Goal: Task Accomplishment & Management: Use online tool/utility

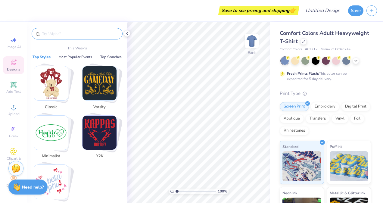
click at [66, 34] on input "text" at bounding box center [80, 34] width 77 height 6
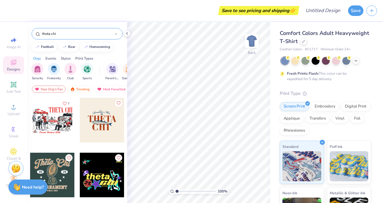
type input "theta chi"
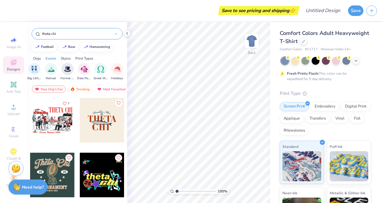
scroll to position [0, 163]
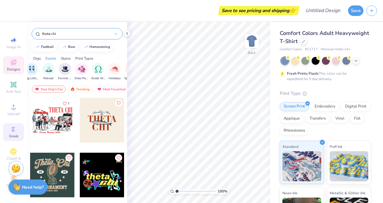
click at [12, 133] on div "Greek" at bounding box center [13, 132] width 21 height 18
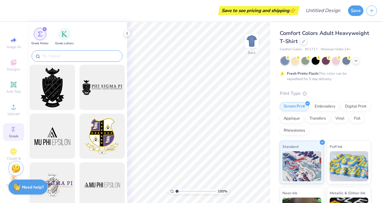
click at [83, 58] on input "text" at bounding box center [80, 56] width 77 height 6
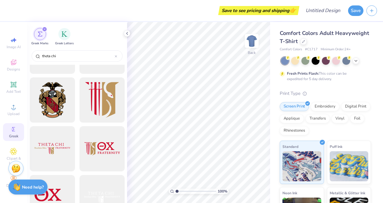
scroll to position [36, 0]
type input "theta chi"
click at [48, 142] on div at bounding box center [52, 150] width 50 height 50
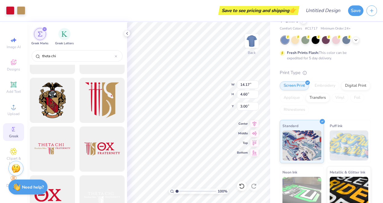
scroll to position [0, 0]
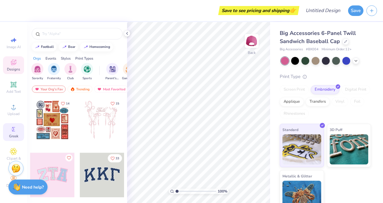
click at [15, 137] on span "Greek" at bounding box center [13, 136] width 9 height 5
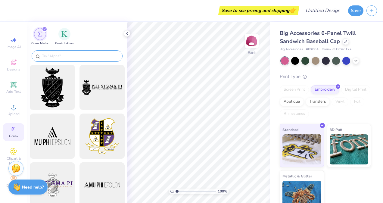
click at [73, 57] on input "text" at bounding box center [80, 56] width 77 height 6
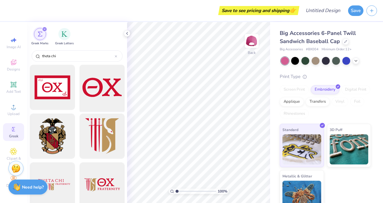
type input "theta chi"
click at [100, 87] on div at bounding box center [102, 88] width 50 height 50
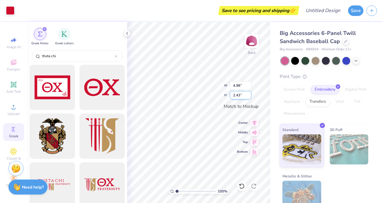
type input "2.06"
type input "1.01"
drag, startPoint x: 65, startPoint y: 53, endPoint x: 20, endPoint y: 53, distance: 45.5
click at [20, 53] on div "Art colors Save to see pricing and shipping 👉 Design Title Save Image AI Design…" at bounding box center [191, 101] width 383 height 203
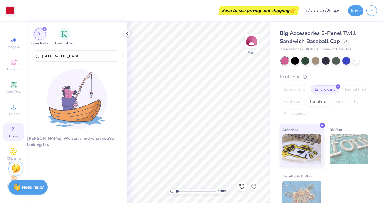
type input "[GEOGRAPHIC_DATA]"
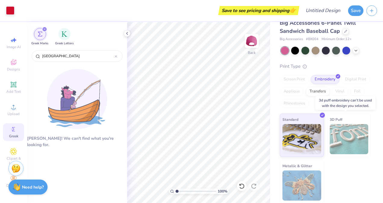
click at [341, 136] on img at bounding box center [349, 139] width 39 height 30
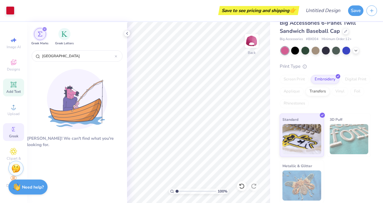
click at [13, 84] on icon at bounding box center [14, 85] width 6 height 6
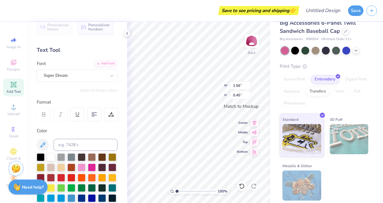
scroll to position [9, 0]
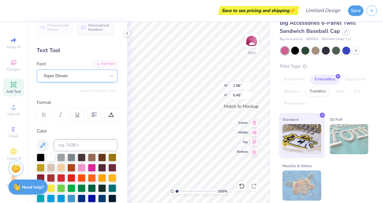
click at [75, 75] on div "Super Dream" at bounding box center [74, 75] width 63 height 9
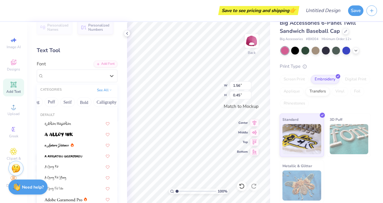
scroll to position [0, 40]
click at [55, 99] on button "Puff" at bounding box center [54, 102] width 14 height 10
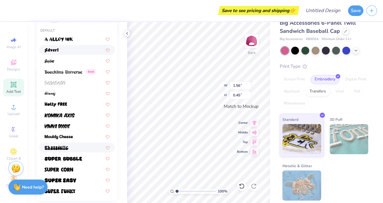
scroll to position [93, 0]
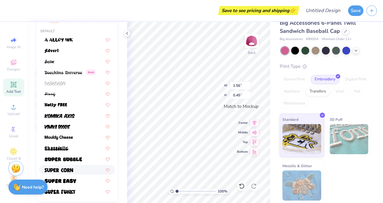
click at [74, 168] on div at bounding box center [77, 170] width 65 height 6
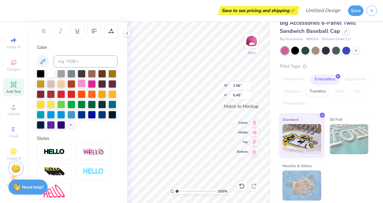
type input "1.13"
type input "0.41"
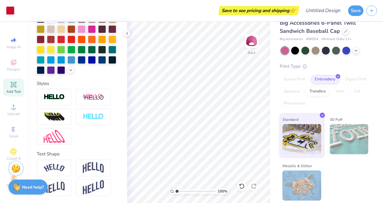
scroll to position [157, 0]
click at [58, 100] on img at bounding box center [54, 97] width 21 height 7
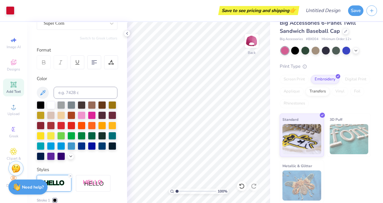
scroll to position [61, 0]
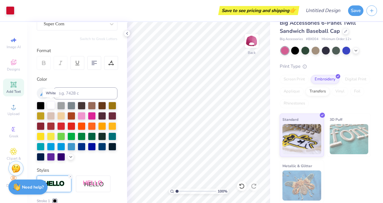
click at [51, 104] on div at bounding box center [51, 105] width 8 height 8
click at [78, 93] on input at bounding box center [86, 93] width 64 height 12
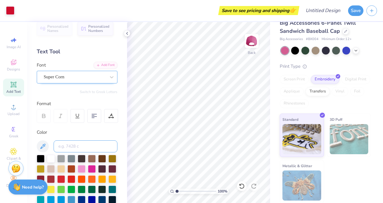
scroll to position [0, 0]
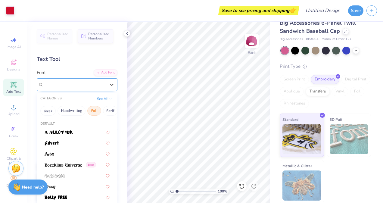
click at [65, 89] on div "Super Corn" at bounding box center [77, 84] width 81 height 13
click at [49, 111] on button "Greek" at bounding box center [47, 111] width 15 height 10
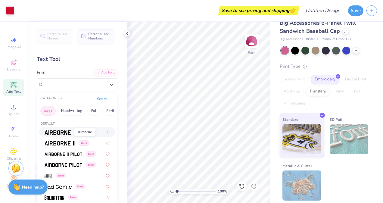
click at [57, 132] on img at bounding box center [58, 133] width 26 height 4
click at [176, 104] on div "Art colors Save to see pricing and shipping 👉 Design Title Save Image AI Design…" at bounding box center [191, 101] width 383 height 203
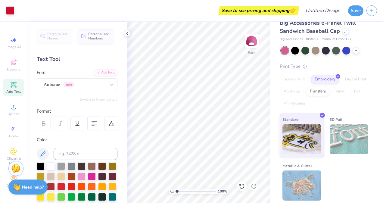
click at [63, 65] on div "Personalized Names Personalized Numbers Text Tool Add Font Font Airborne Greek …" at bounding box center [77, 112] width 100 height 181
drag, startPoint x: 63, startPoint y: 65, endPoint x: 62, endPoint y: 59, distance: 5.7
click at [62, 59] on div "Personalized Names Personalized Numbers Text Tool Add Font Font Airborne Greek …" at bounding box center [77, 112] width 100 height 181
click at [62, 59] on div "Text Tool" at bounding box center [77, 59] width 81 height 8
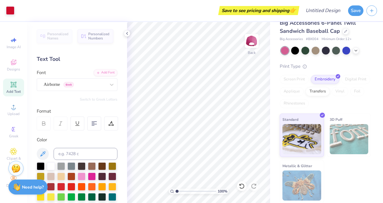
click at [48, 122] on div at bounding box center [44, 124] width 14 height 14
click at [91, 123] on div at bounding box center [94, 124] width 14 height 14
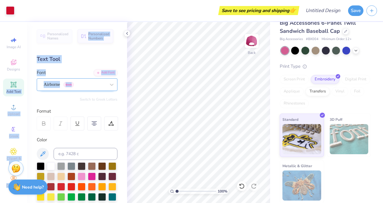
drag, startPoint x: 15, startPoint y: 82, endPoint x: 51, endPoint y: 88, distance: 36.4
click at [51, 88] on div "Art colors Save to see pricing and shipping 👉 Design Title Save Image AI Design…" at bounding box center [191, 101] width 383 height 203
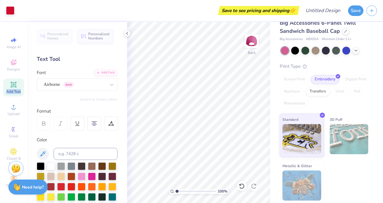
drag, startPoint x: 51, startPoint y: 88, endPoint x: 22, endPoint y: 84, distance: 29.2
click at [22, 84] on div "Add Text" at bounding box center [13, 88] width 21 height 18
click at [13, 86] on icon at bounding box center [13, 84] width 5 height 5
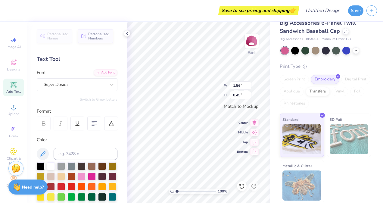
scroll to position [5, 1]
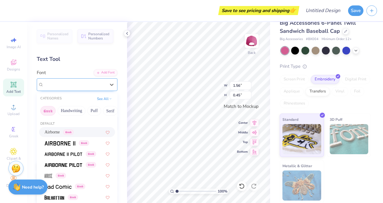
click at [86, 87] on div "Super Dream" at bounding box center [74, 84] width 63 height 9
click at [55, 133] on span "Airborne" at bounding box center [52, 132] width 15 height 6
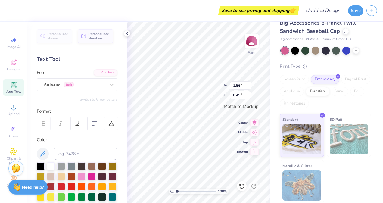
click at [55, 133] on div "Personalized Names Personalized Numbers Text Tool Add Font Font Airborne Greek …" at bounding box center [77, 112] width 100 height 181
type textarea "T"
type textarea "[GEOGRAPHIC_DATA]"
click at [201, 97] on div "Hold “Alt” to see the space between elements." at bounding box center [218, 103] width 60 height 14
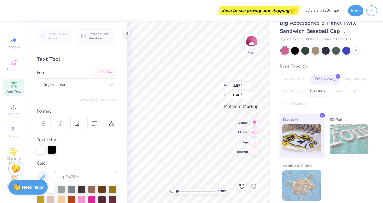
type input "1.57"
type input "0.46"
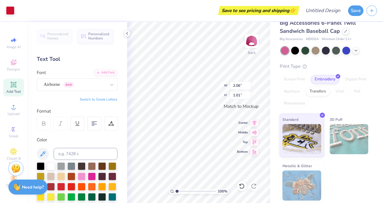
click at [275, 94] on div "Big Accessories 6-Panel Twill Sandwich Baseball Cap Big Accessories # BX004 Min…" at bounding box center [326, 108] width 113 height 192
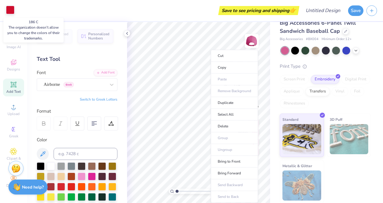
click at [11, 12] on div at bounding box center [10, 10] width 8 height 8
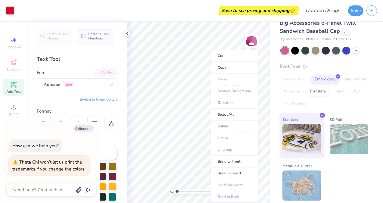
click at [111, 156] on input at bounding box center [86, 154] width 64 height 12
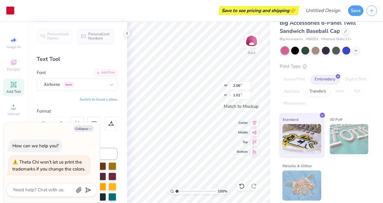
click at [101, 144] on div "Color" at bounding box center [77, 179] width 81 height 85
click at [105, 145] on div "Color" at bounding box center [77, 179] width 81 height 85
click at [83, 129] on button "Collapse" at bounding box center [84, 128] width 20 height 6
type textarea "x"
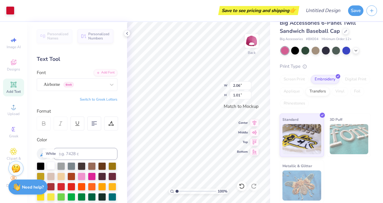
click at [48, 164] on div at bounding box center [51, 166] width 8 height 8
click at [49, 163] on div at bounding box center [51, 166] width 8 height 8
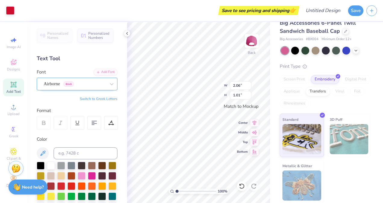
scroll to position [0, 0]
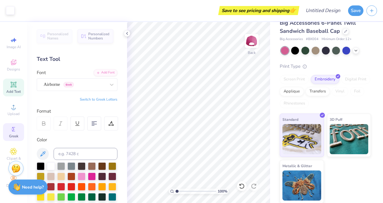
click at [16, 129] on icon at bounding box center [13, 129] width 7 height 7
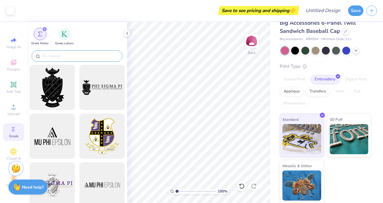
click at [55, 55] on input "text" at bounding box center [80, 56] width 77 height 6
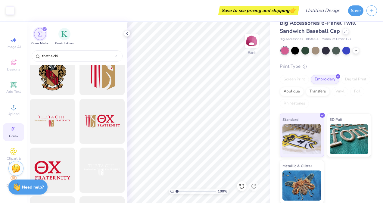
scroll to position [69, 0]
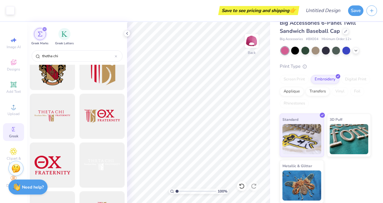
type input "thetha chi"
click at [14, 85] on icon at bounding box center [13, 84] width 5 height 5
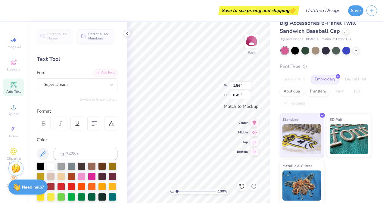
scroll to position [5, 1]
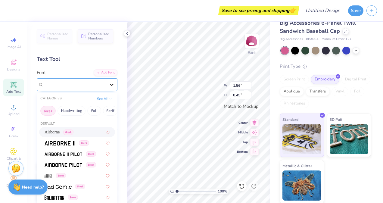
click at [109, 87] on icon at bounding box center [112, 85] width 6 height 6
click at [49, 111] on button "Greek" at bounding box center [47, 111] width 15 height 10
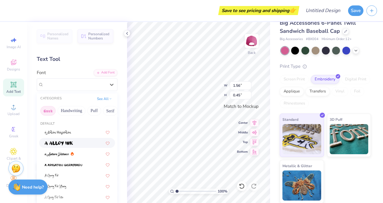
click at [47, 111] on button "Greek" at bounding box center [47, 111] width 15 height 10
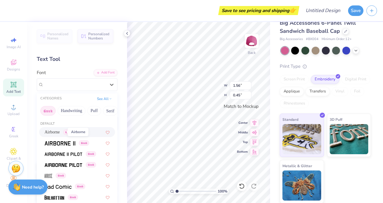
click at [55, 133] on span "Airborne" at bounding box center [52, 132] width 15 height 6
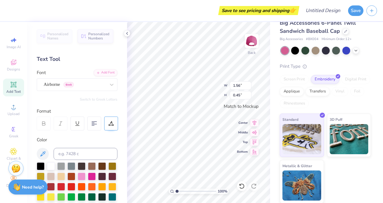
type textarea "T"
paste textarea "QC"
type textarea "C"
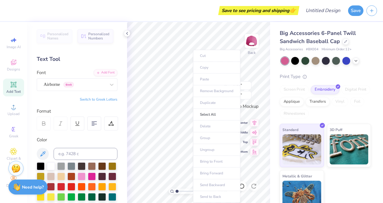
click at [212, 75] on ul "Cut Copy Paste Remove Background Duplicate Select All Delete Group Ungroup Brin…" at bounding box center [216, 126] width 47 height 153
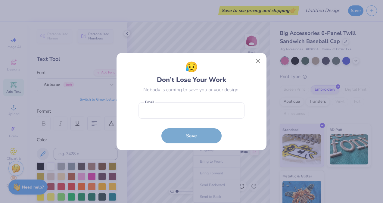
click at [175, 84] on div "😥 Don’t Lose Your Work Nobody is coming to save you or your design." at bounding box center [192, 77] width 106 height 34
click at [259, 61] on button "Close" at bounding box center [258, 60] width 11 height 11
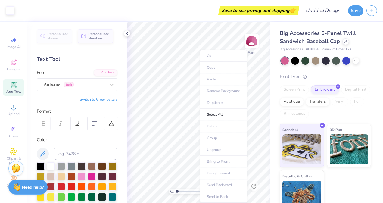
click at [222, 76] on ul "Cut Copy Paste Remove Background Duplicate Select All Delete Group Ungroup Brin…" at bounding box center [223, 126] width 47 height 153
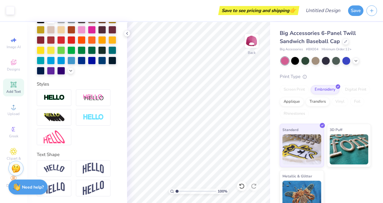
scroll to position [157, 0]
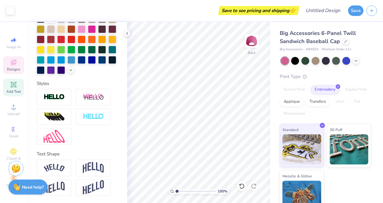
click at [17, 65] on icon at bounding box center [13, 62] width 7 height 7
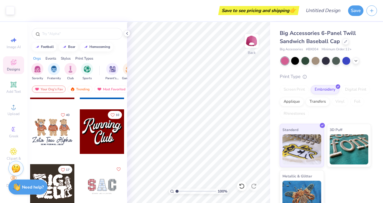
scroll to position [290, 0]
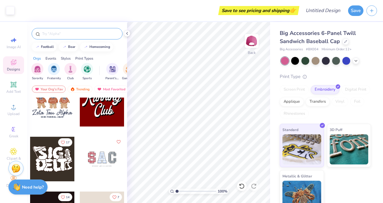
click at [70, 38] on div at bounding box center [77, 33] width 91 height 11
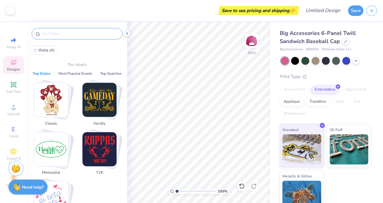
click at [68, 34] on input "text" at bounding box center [80, 34] width 77 height 6
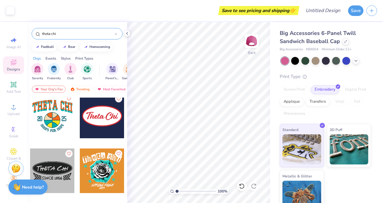
scroll to position [1090, 0]
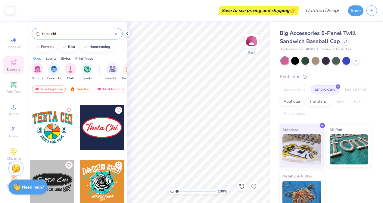
type input "theta chi"
click at [99, 130] on div at bounding box center [102, 127] width 45 height 45
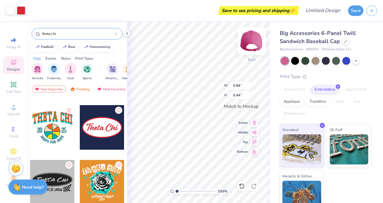
click at [245, 52] on div "100 % Back W 0.84 0.84 " H 0.44 0.44 " Match to Mockup Center Middle Top Bottom" at bounding box center [198, 112] width 143 height 181
type input "2.45"
type input "1.29"
click at [23, 13] on div at bounding box center [21, 10] width 8 height 8
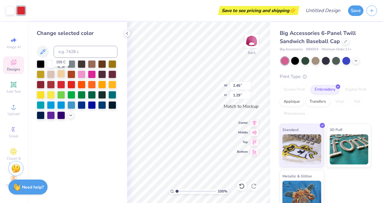
click at [62, 75] on div at bounding box center [61, 74] width 8 height 8
click at [49, 61] on div at bounding box center [51, 64] width 8 height 8
click at [84, 74] on div at bounding box center [82, 74] width 8 height 8
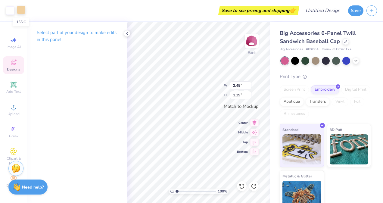
click at [21, 10] on div at bounding box center [21, 10] width 8 height 8
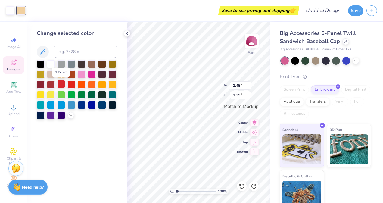
click at [63, 81] on div at bounding box center [61, 84] width 8 height 8
click at [12, 9] on div at bounding box center [10, 10] width 8 height 8
click at [84, 72] on div at bounding box center [82, 74] width 8 height 8
click at [23, 11] on div at bounding box center [21, 10] width 8 height 8
click at [52, 64] on div at bounding box center [51, 64] width 8 height 8
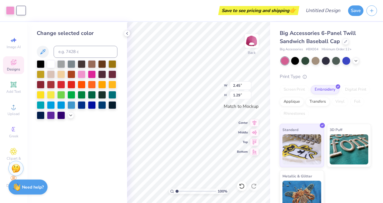
type input "2.57"
type input "1.35"
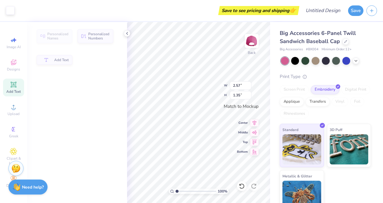
type input "4.97"
type input "0.44"
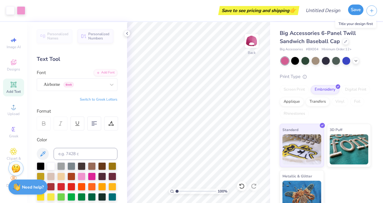
click at [358, 8] on button "Save" at bounding box center [356, 10] width 15 height 11
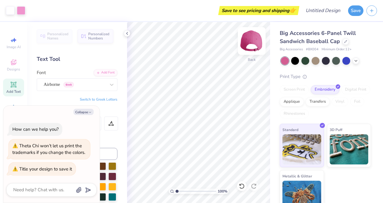
click at [257, 40] on img at bounding box center [252, 41] width 24 height 24
click at [128, 33] on icon at bounding box center [127, 33] width 5 height 5
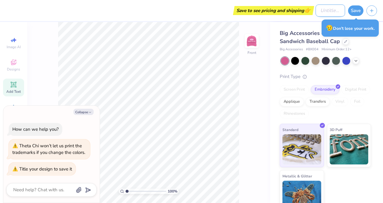
click at [332, 11] on input "Design Title" at bounding box center [331, 11] width 30 height 12
type textarea "x"
type input "H"
type textarea "x"
type input "Ha"
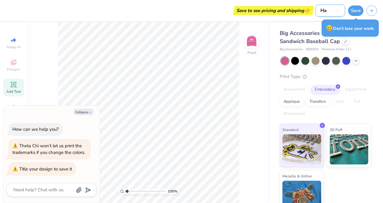
type textarea "x"
type input "Hat"
type textarea "x"
type input "Hat"
type textarea "x"
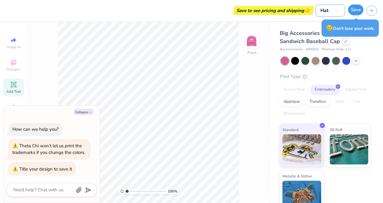
type input "Hat d"
type textarea "x"
type input "Hat de"
type textarea "x"
type input "Hat des"
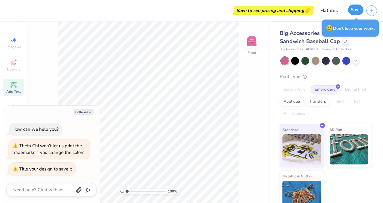
click at [354, 9] on button "Save" at bounding box center [356, 10] width 15 height 11
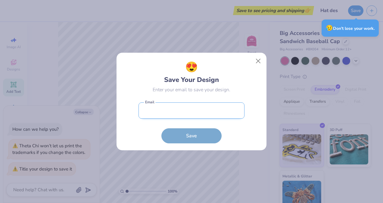
type textarea "x"
click at [201, 115] on input "email" at bounding box center [192, 111] width 106 height 17
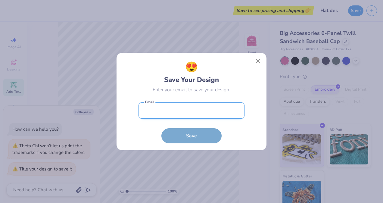
type input "[EMAIL_ADDRESS][DOMAIN_NAME]"
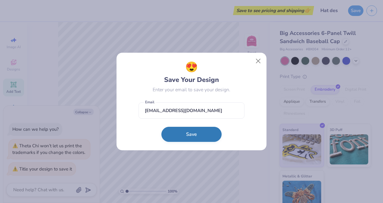
click at [185, 138] on button "Save" at bounding box center [192, 134] width 60 height 15
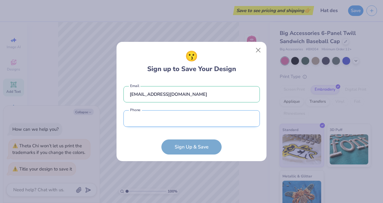
click at [217, 111] on input "tel" at bounding box center [192, 118] width 137 height 17
type input "[PHONE_NUMBER]"
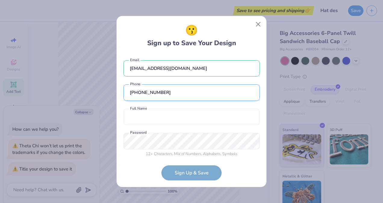
scroll to position [4, 0]
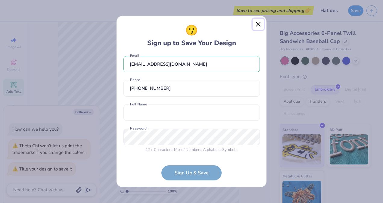
click at [257, 26] on button "Close" at bounding box center [258, 24] width 11 height 11
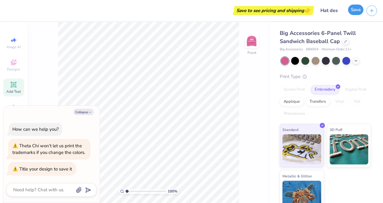
click at [356, 8] on button "Save" at bounding box center [356, 10] width 15 height 11
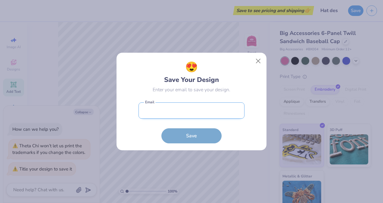
click at [196, 107] on input "email" at bounding box center [192, 111] width 106 height 17
type input "[EMAIL_ADDRESS][DOMAIN_NAME]"
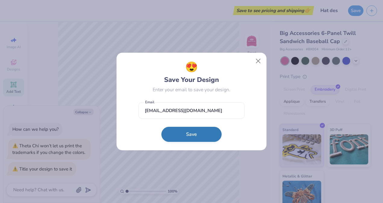
click at [184, 137] on button "Save" at bounding box center [192, 134] width 60 height 15
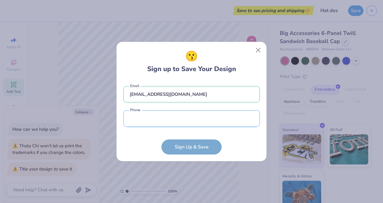
click at [148, 120] on input "tel" at bounding box center [192, 118] width 137 height 17
type input "[PHONE_NUMBER]"
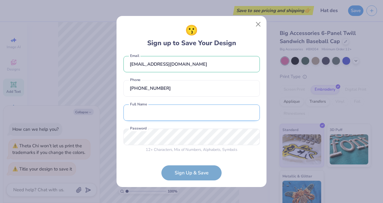
click at [157, 116] on input "text" at bounding box center [192, 113] width 137 height 17
type input "[PERSON_NAME]"
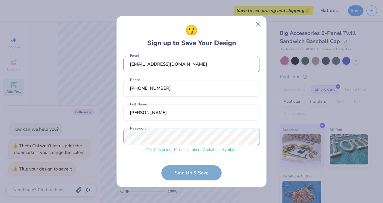
scroll to position [27, 0]
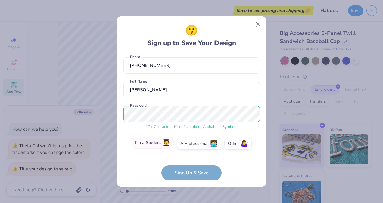
click at [165, 142] on span "🧑‍🎓" at bounding box center [167, 143] width 8 height 7
click at [190, 171] on input "I'm a Student 🧑‍🎓" at bounding box center [192, 173] width 4 height 4
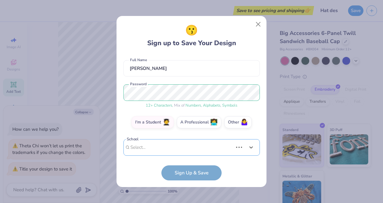
scroll to position [142, 0]
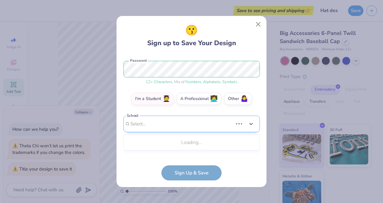
click at [179, 150] on div "Use Up and Down to choose options, press Enter to select the currently focused …" at bounding box center [192, 133] width 137 height 35
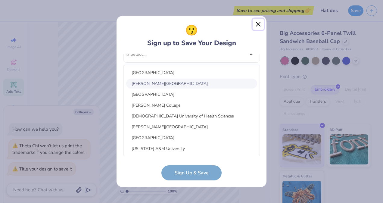
scroll to position [51, 0]
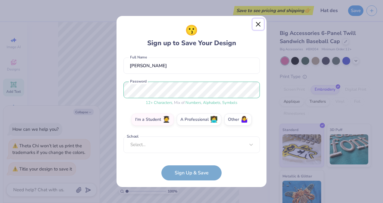
click at [259, 24] on button "Close" at bounding box center [258, 24] width 11 height 11
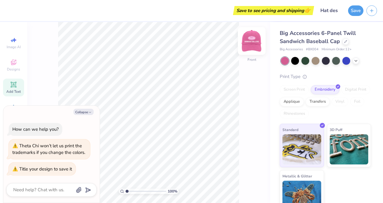
click at [251, 42] on img at bounding box center [252, 41] width 24 height 24
click at [84, 113] on button "Collapse" at bounding box center [84, 112] width 20 height 6
type textarea "x"
